Goal: Communication & Community: Answer question/provide support

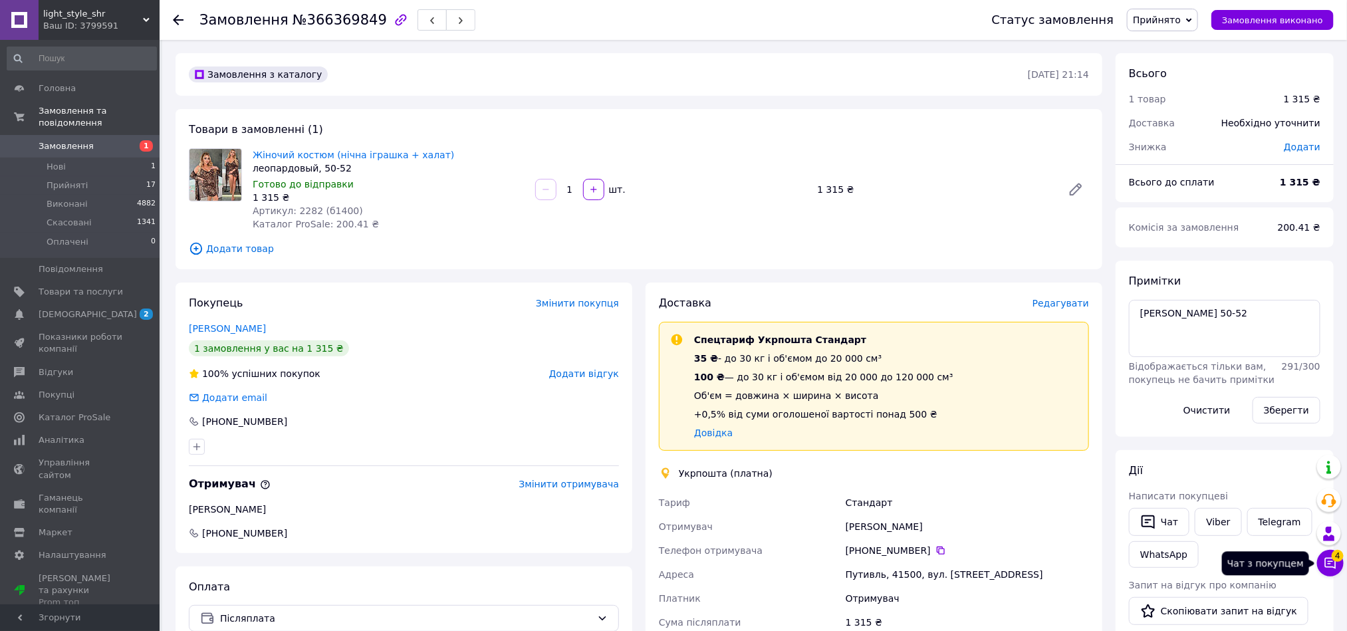
click at [1337, 567] on icon at bounding box center [1330, 563] width 13 height 13
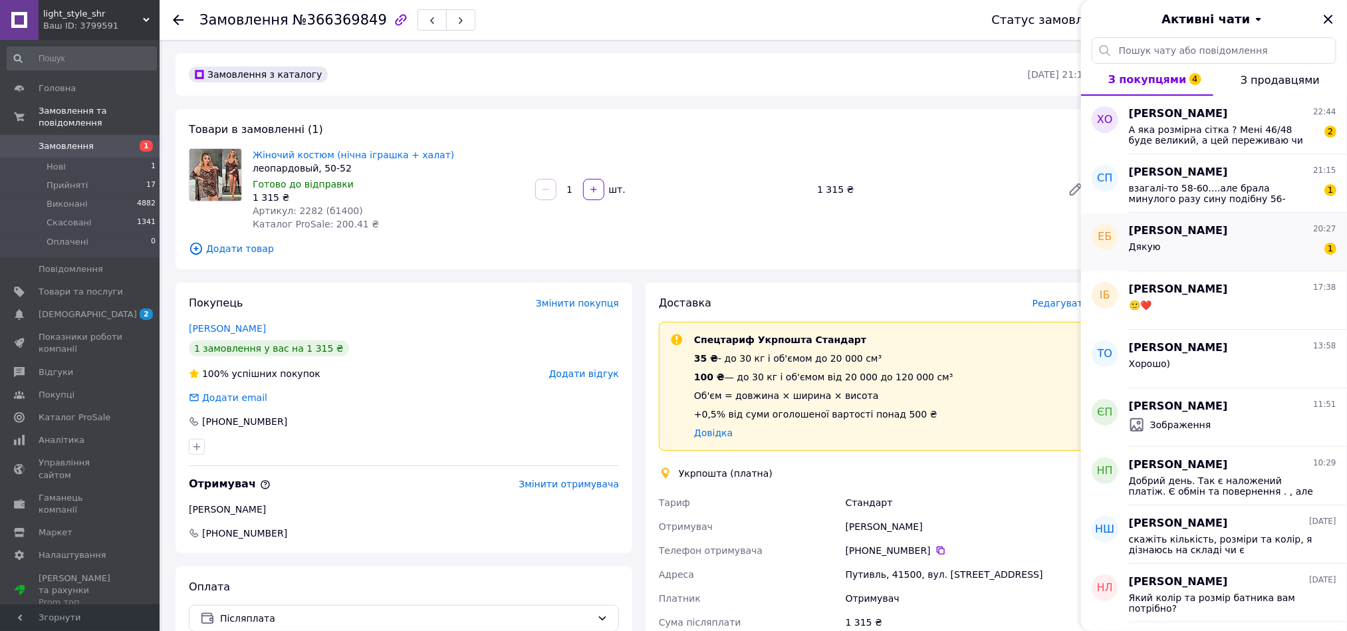
click at [1249, 250] on div "Дякую 1" at bounding box center [1232, 249] width 207 height 21
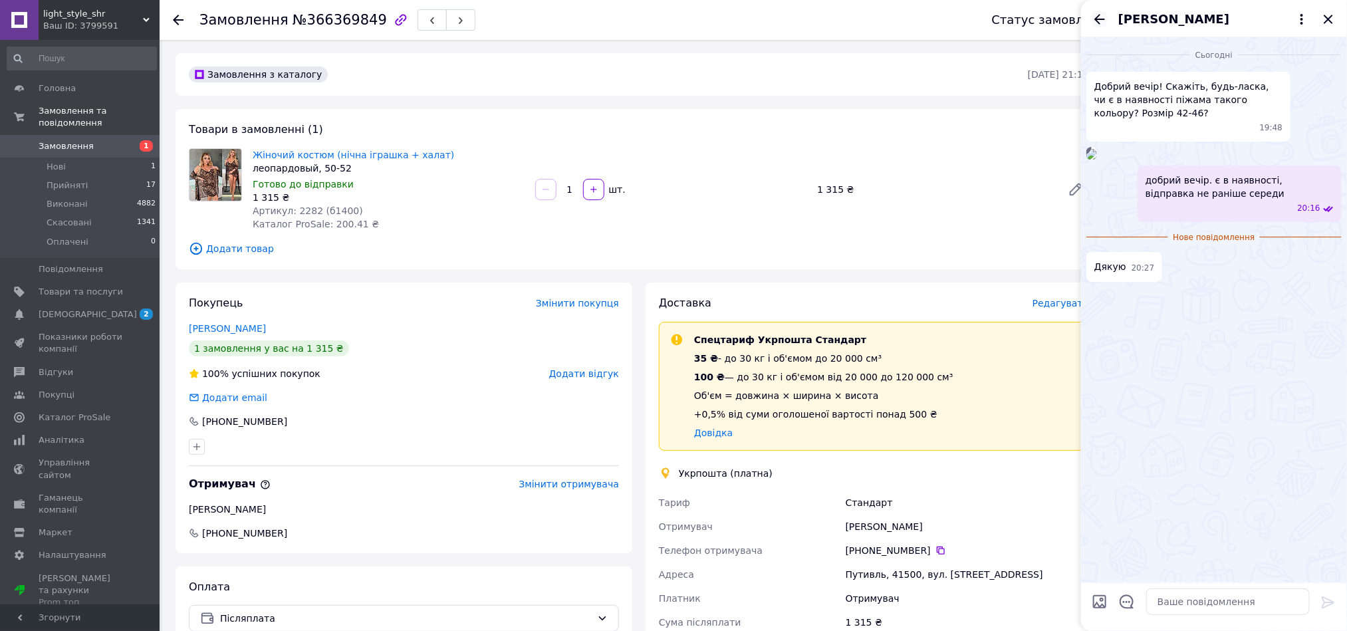
click at [1101, 25] on icon "Назад" at bounding box center [1100, 19] width 16 height 16
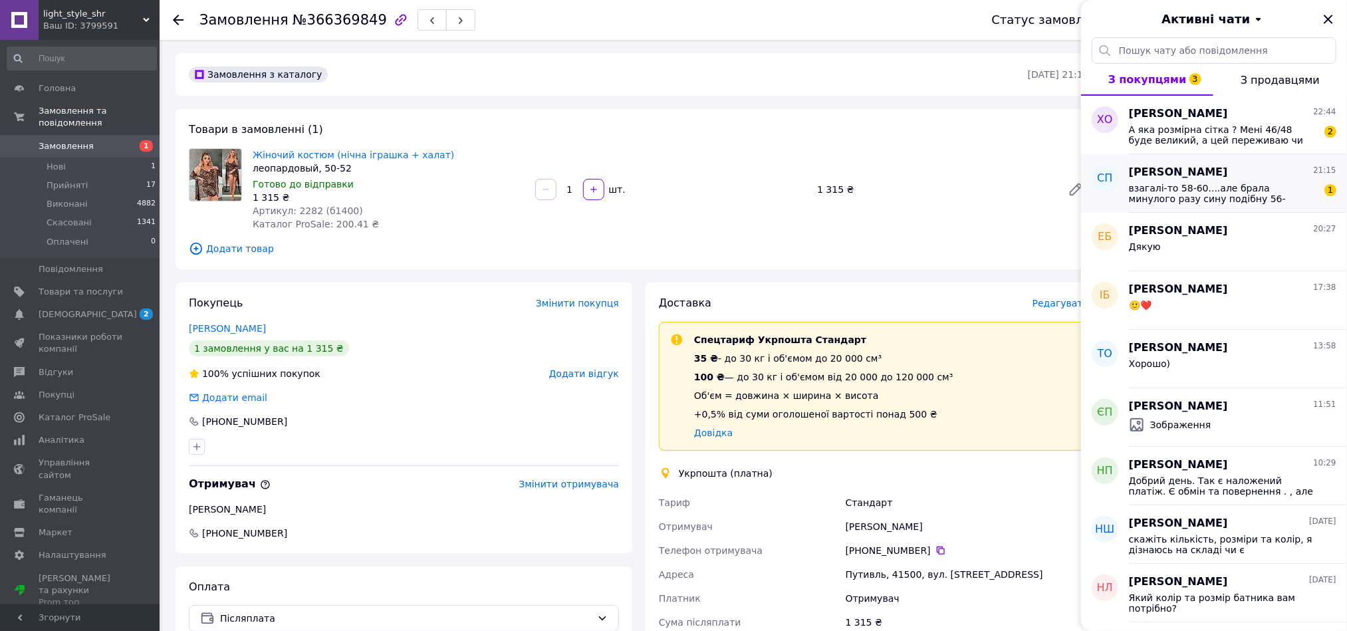
click at [1219, 190] on span "взагалі-то 58-60....але брала минулого разу сину подібну 56-58....все залежить …" at bounding box center [1223, 193] width 189 height 21
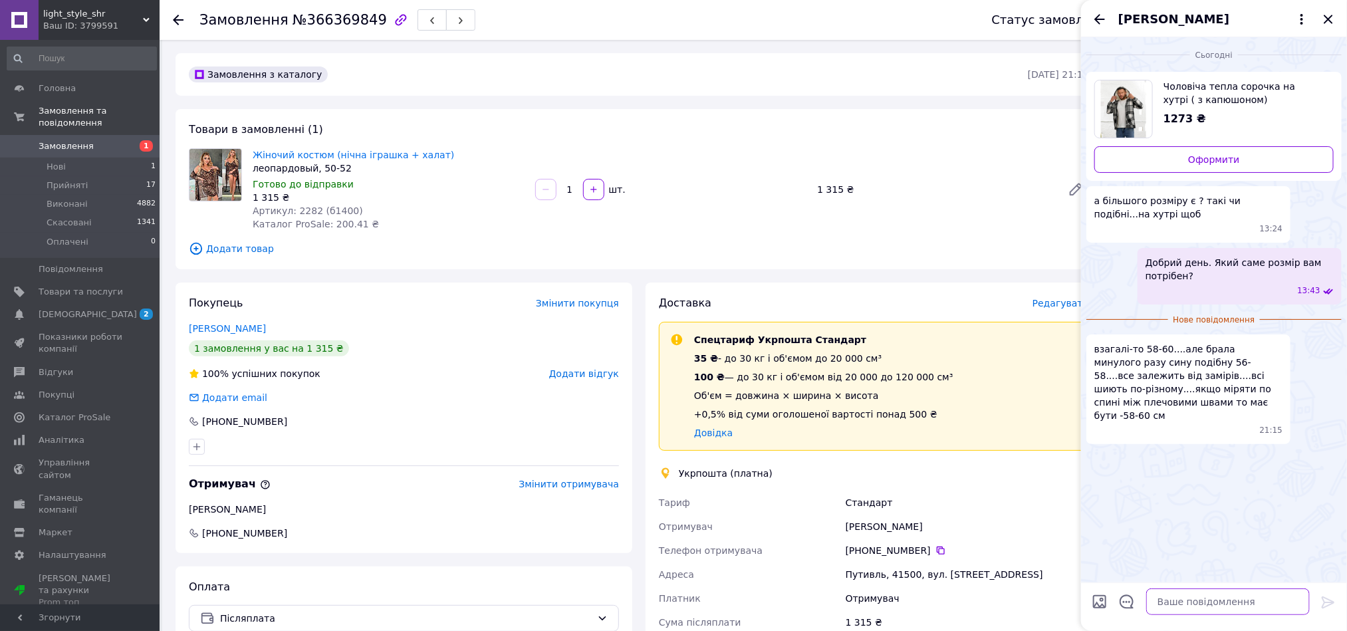
click at [1251, 610] on textarea at bounding box center [1228, 601] width 164 height 27
type textarea "ні, на хутрі це тільки одна така"
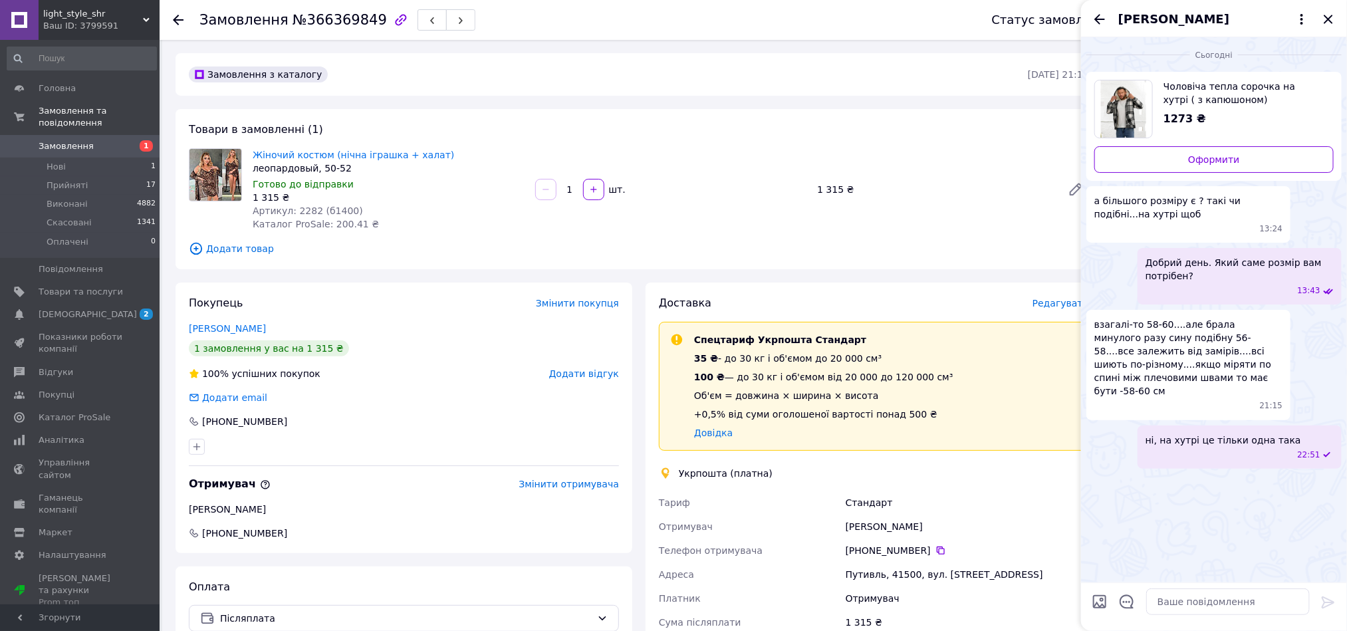
click at [1102, 17] on icon "Назад" at bounding box center [1100, 19] width 16 height 16
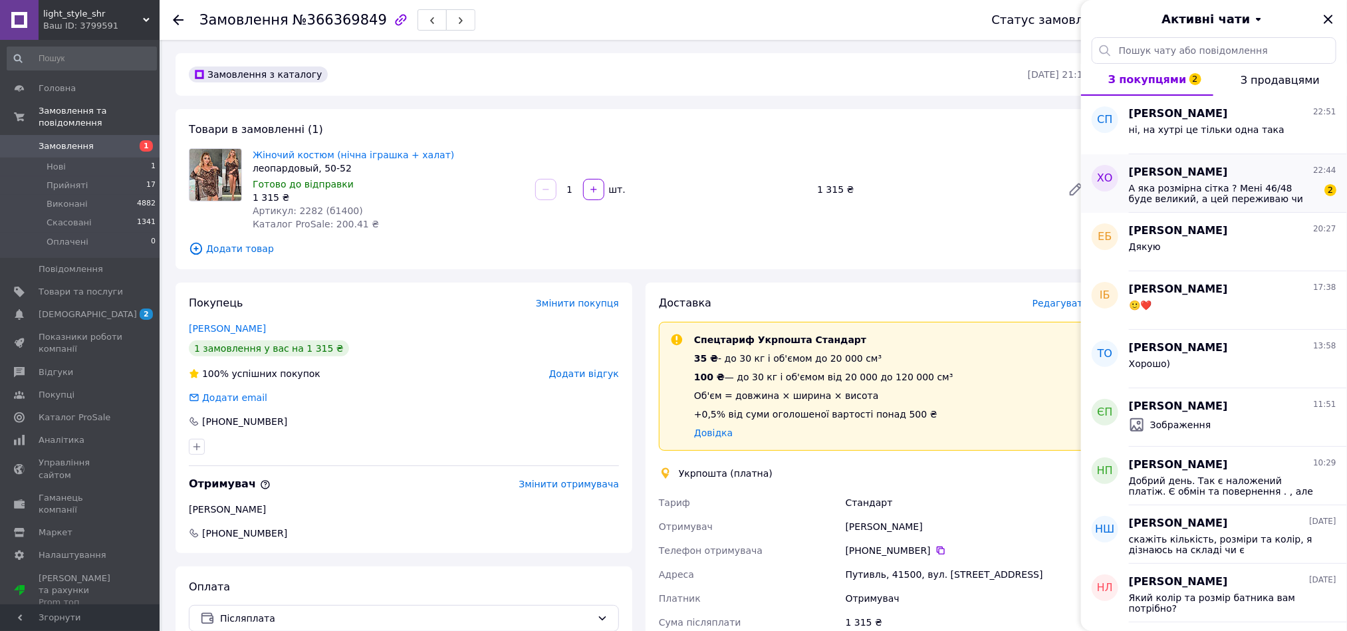
click at [1225, 174] on div "Христина Олещук 22:44" at bounding box center [1232, 172] width 207 height 15
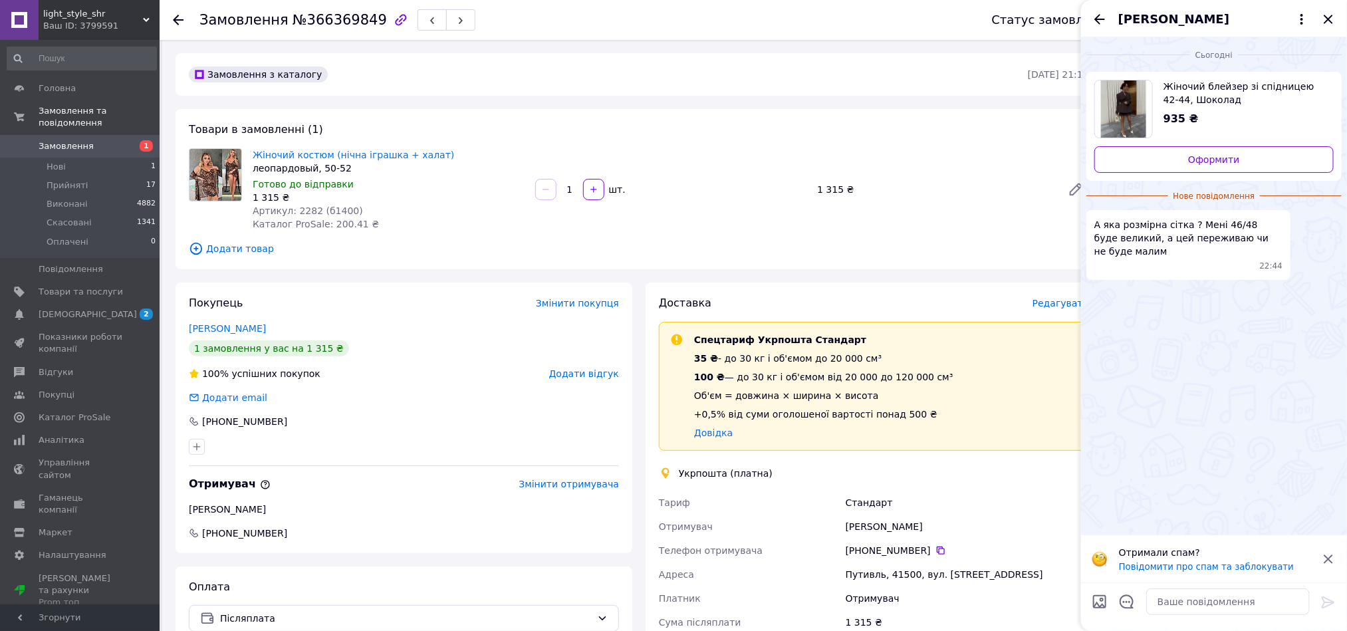
click at [1128, 106] on img "Переглянути товар" at bounding box center [1124, 108] width 46 height 57
click at [1234, 597] on textarea at bounding box center [1228, 601] width 164 height 27
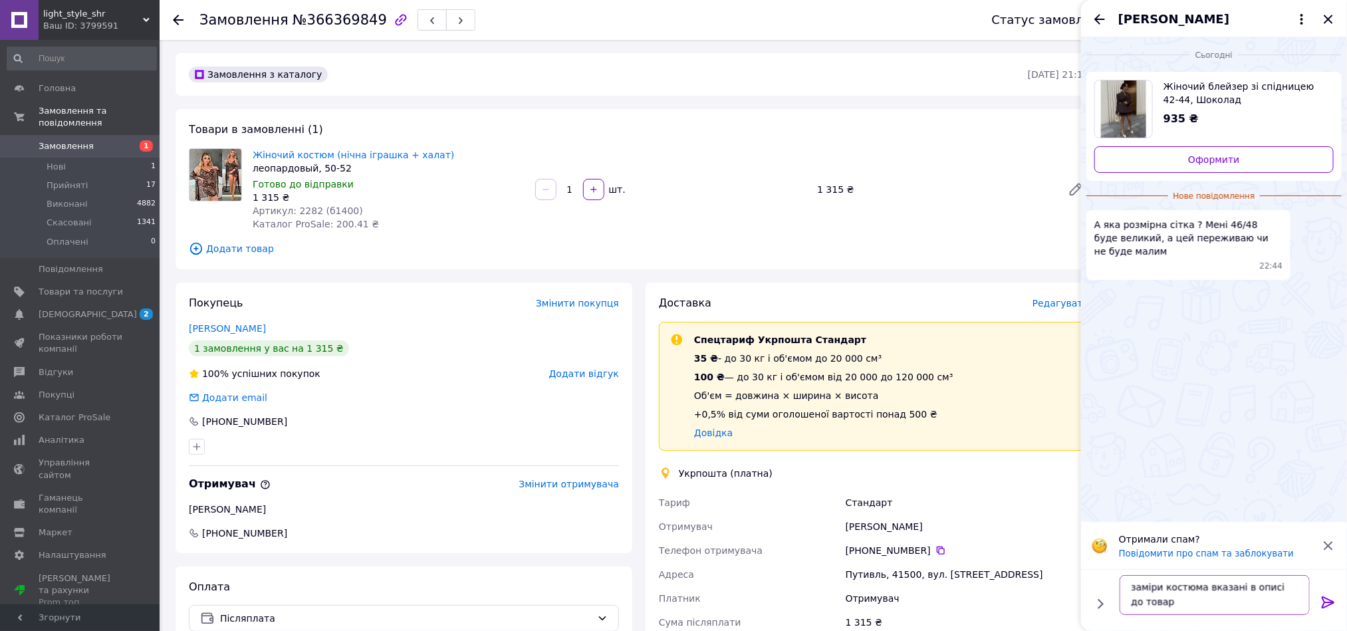
type textarea "заміри костюма вказані в описі до товару"
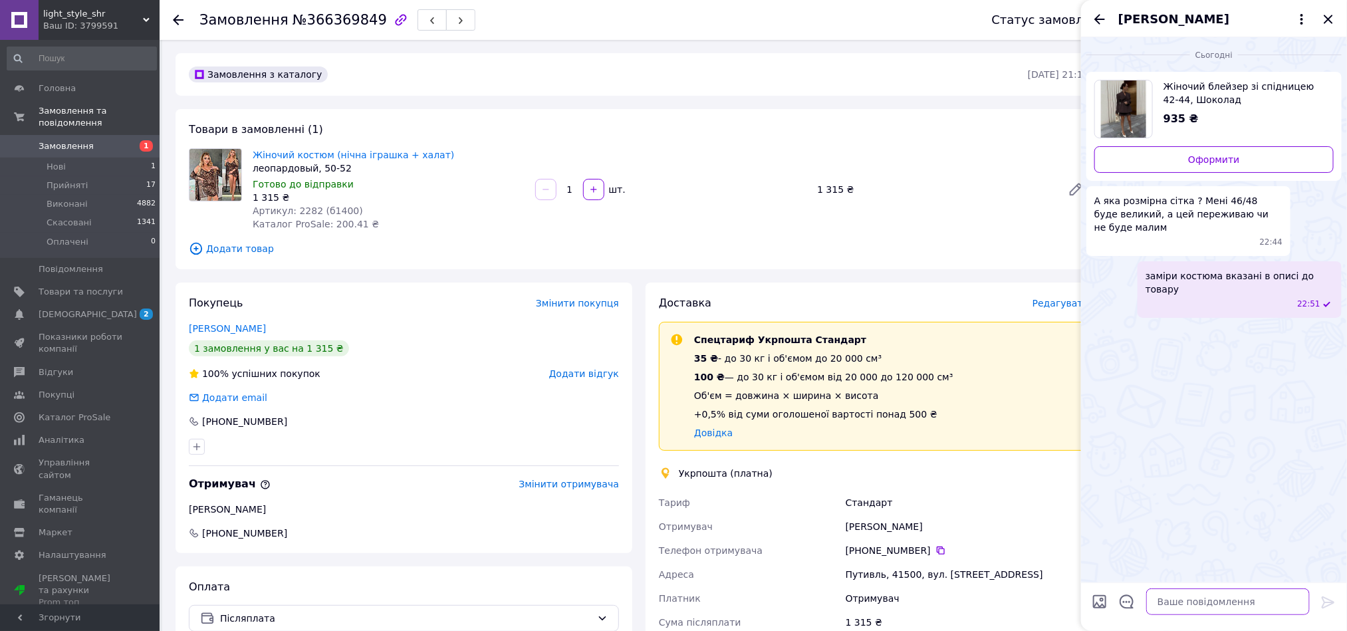
paste textarea "Параметри: 42-44 / 46-48 ОГ 87-90 см / 92-95 см ОТ 65-68 / 70-74 см ОС 87-90 см…"
type textarea "Параметри: 42-44 / 46-48 ОГ 87-90 см / 92-95 см ОТ 65-68 / 70-74 см ОС 87-90 см…"
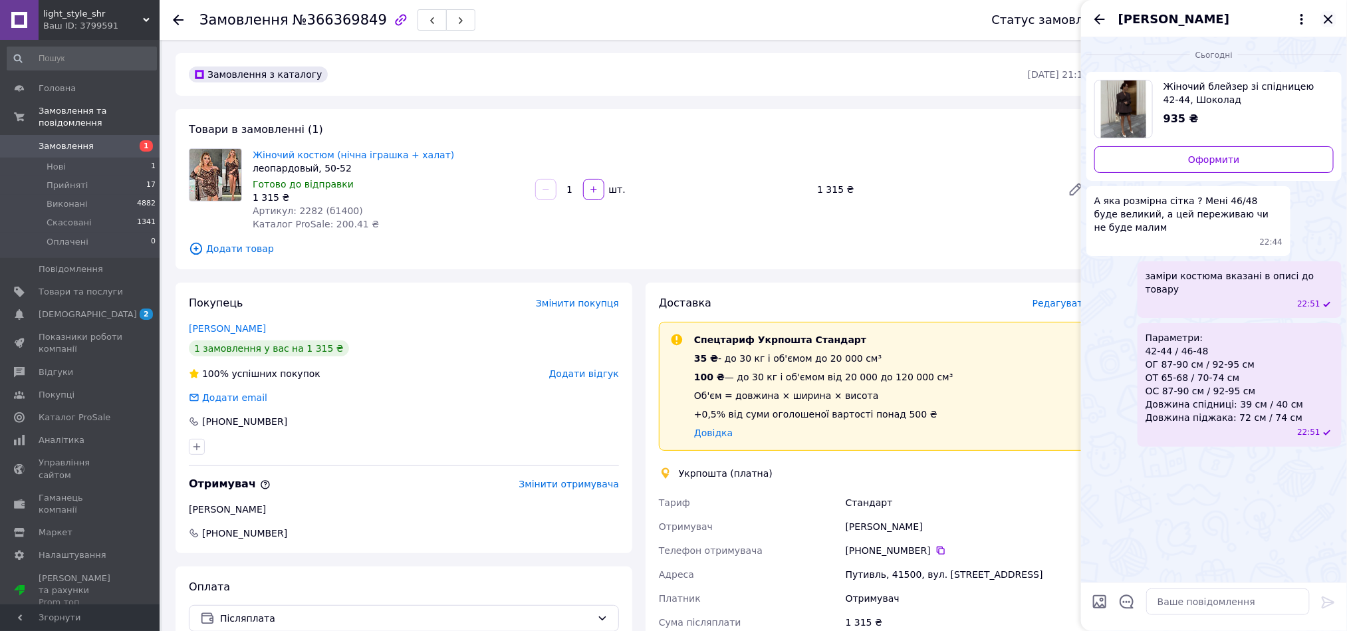
click at [1323, 18] on icon "Закрити" at bounding box center [1329, 19] width 16 height 16
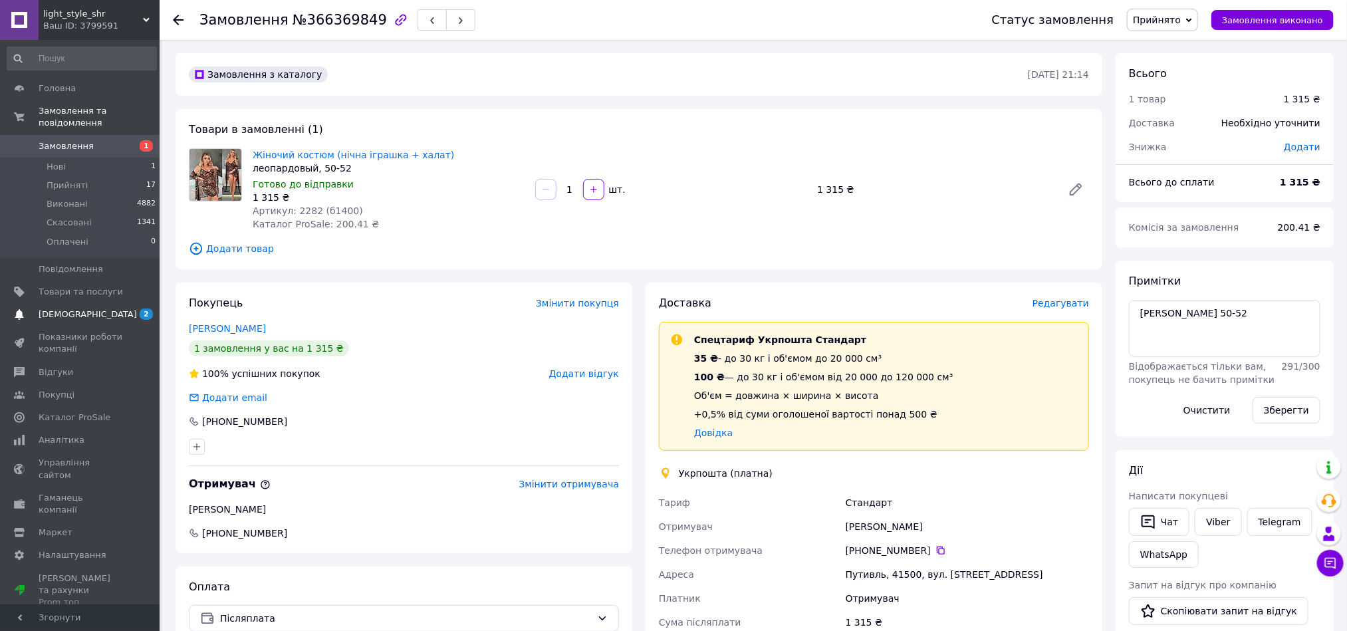
click at [84, 303] on link "Сповіщення 2 0" at bounding box center [82, 314] width 164 height 23
